Goal: Information Seeking & Learning: Learn about a topic

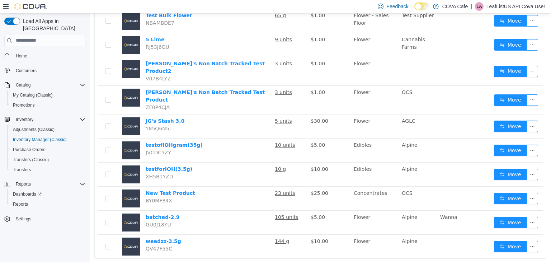
scroll to position [473, 0]
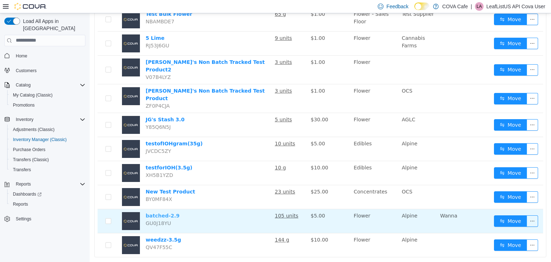
click at [148, 212] on link "batched-2.9" at bounding box center [163, 215] width 34 height 6
click at [166, 212] on link "batched-2.9" at bounding box center [163, 215] width 34 height 6
click at [243, 209] on td "batched-2.9 GU0J18YU" at bounding box center [207, 221] width 129 height 24
click at [527, 215] on button "button" at bounding box center [531, 220] width 11 height 11
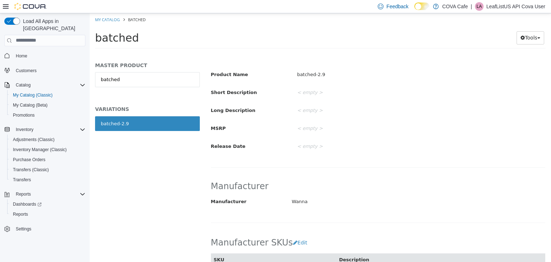
scroll to position [287, 0]
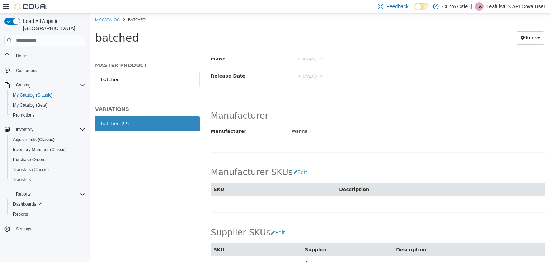
drag, startPoint x: 92, startPoint y: 38, endPoint x: 139, endPoint y: 38, distance: 46.6
click at [139, 38] on div "batched Tools Move Variations Print Labels" at bounding box center [320, 39] width 461 height 27
copy span "batched"
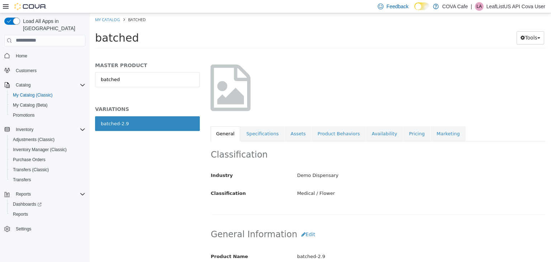
scroll to position [0, 0]
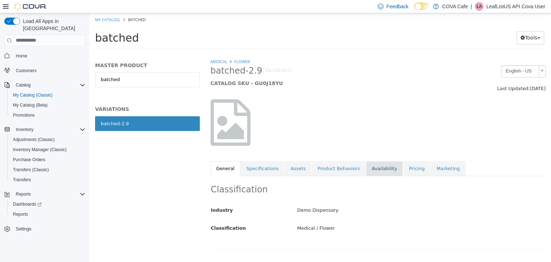
click at [368, 167] on link "Availability" at bounding box center [384, 168] width 37 height 15
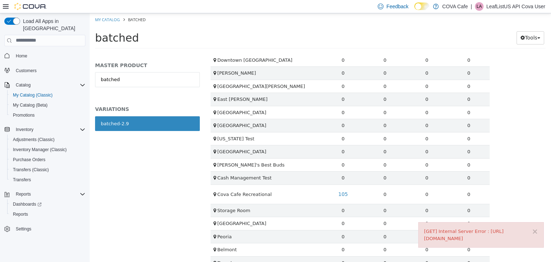
scroll to position [301, 0]
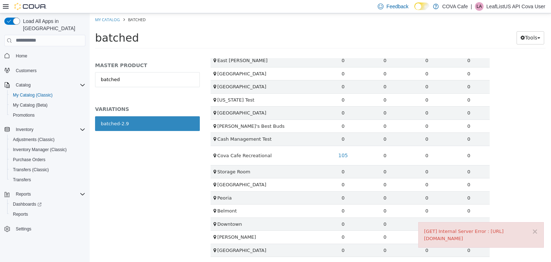
click at [538, 223] on div "× [GET] Internal Server Error : https://webapi.covasoft.net/api/catalogmanager/…" at bounding box center [480, 234] width 125 height 25
click at [534, 227] on button "×" at bounding box center [534, 231] width 6 height 8
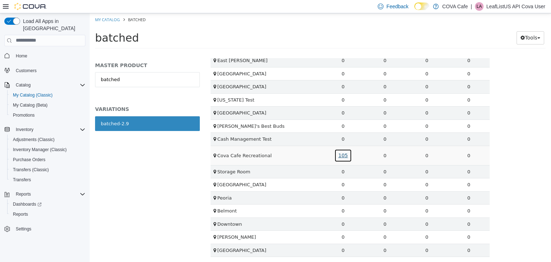
click at [342, 154] on link "105" at bounding box center [343, 154] width 18 height 13
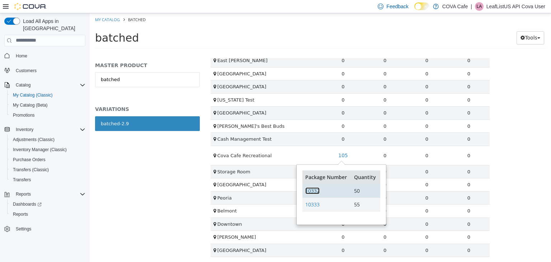
click at [312, 190] on link "10332" at bounding box center [312, 190] width 14 height 7
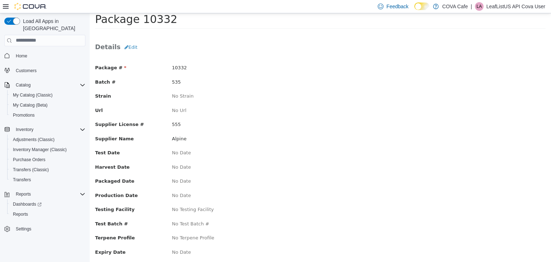
scroll to position [32, 0]
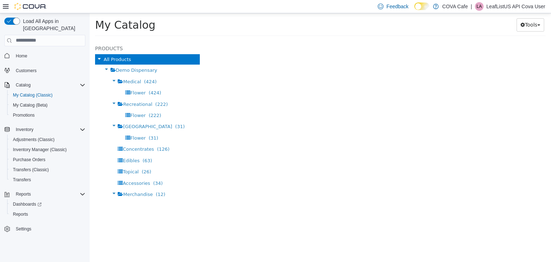
select select "**********"
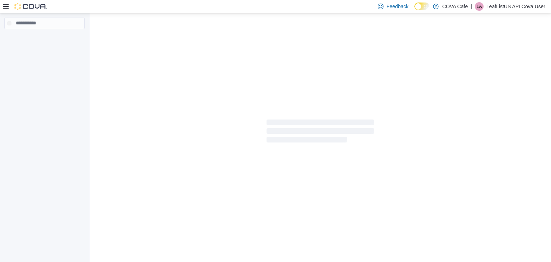
select select "**********"
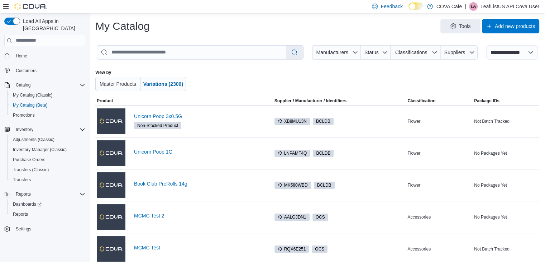
click at [276, 73] on div at bounding box center [321, 81] width 252 height 22
click at [159, 115] on link "Unicorn Poop 3x0.5G" at bounding box center [203, 116] width 138 height 6
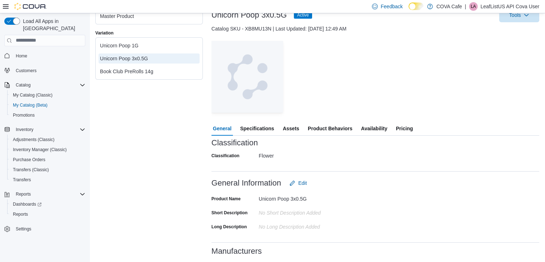
click at [372, 130] on span "Availability" at bounding box center [374, 128] width 26 height 14
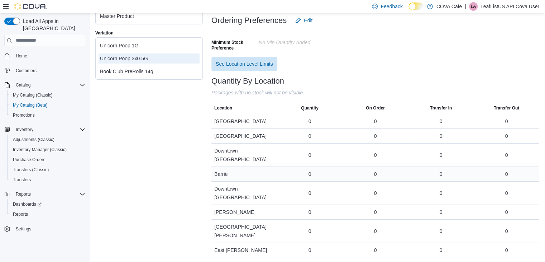
scroll to position [18, 0]
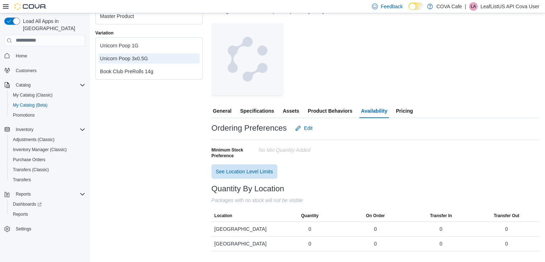
click at [401, 109] on span "Pricing" at bounding box center [404, 111] width 17 height 14
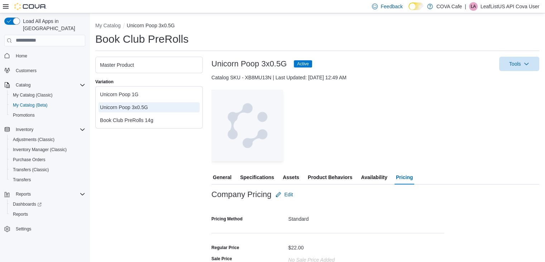
click at [328, 178] on span "Product Behaviors" at bounding box center [330, 177] width 44 height 14
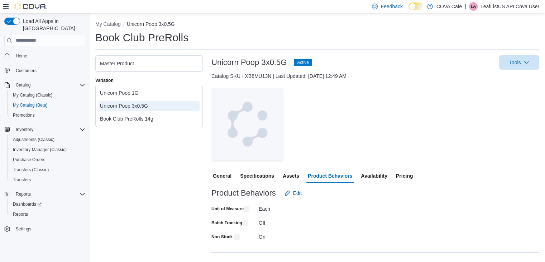
scroll to position [2, 0]
click at [292, 175] on span "Assets" at bounding box center [291, 175] width 16 height 14
